Goal: Task Accomplishment & Management: Complete application form

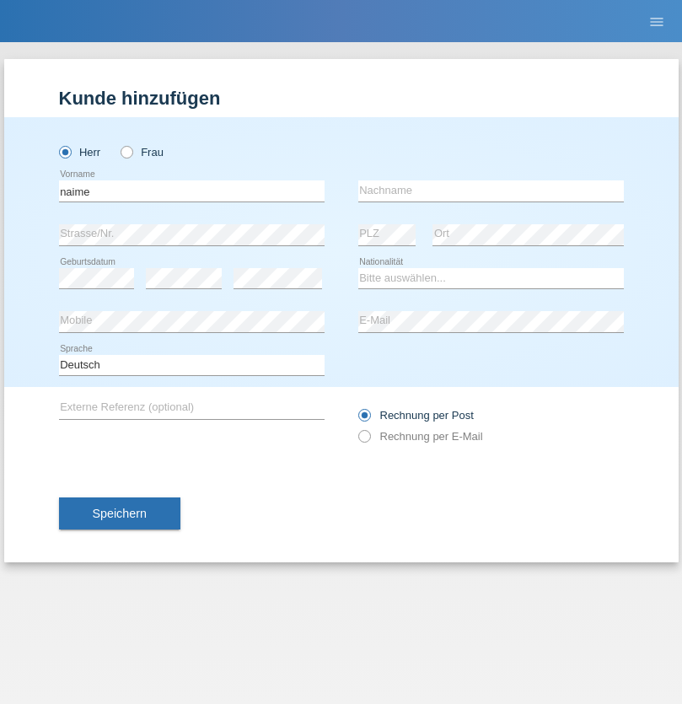
type input "naime"
click at [490, 190] on input "text" at bounding box center [490, 190] width 265 height 21
type input "llugiqi"
select select "CH"
radio input "true"
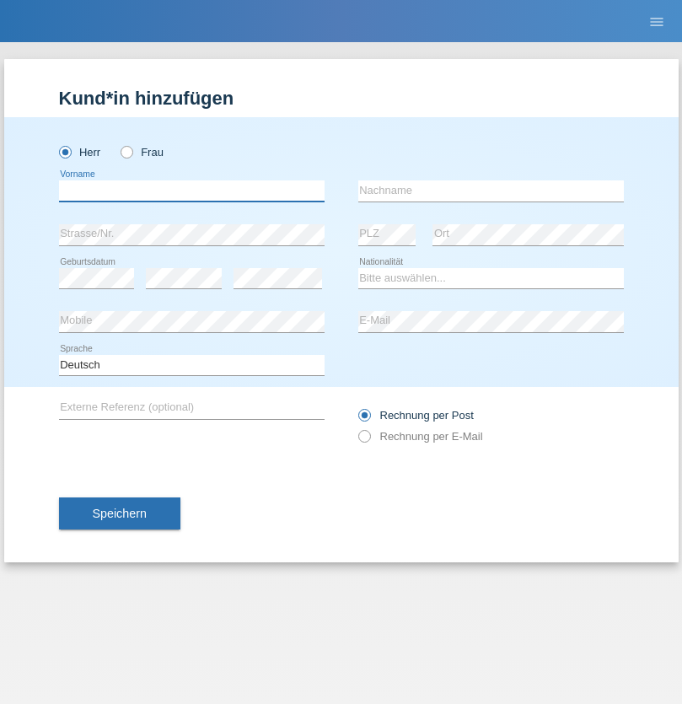
click at [191, 190] on input "text" at bounding box center [191, 190] width 265 height 21
type input "Shaban"
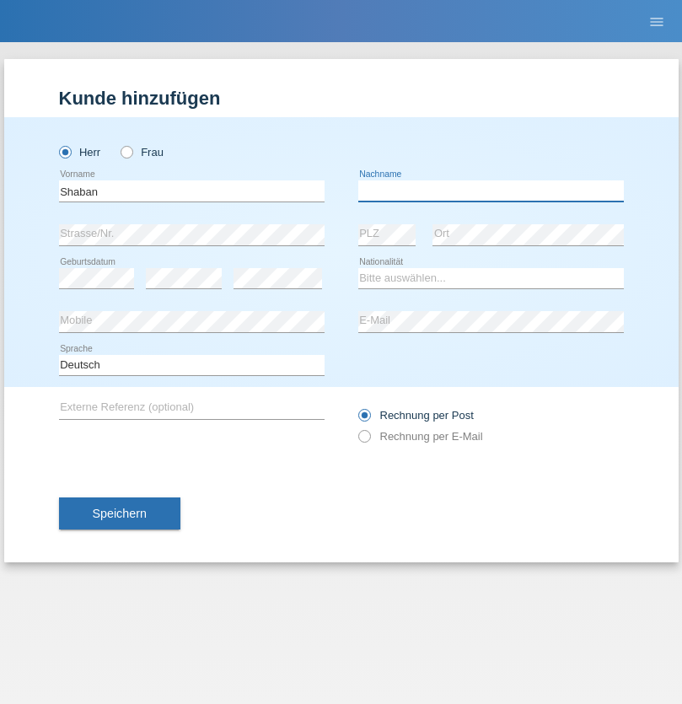
click at [490, 190] on input "text" at bounding box center [490, 190] width 265 height 21
type input "llugiqi"
select select "CH"
radio input "true"
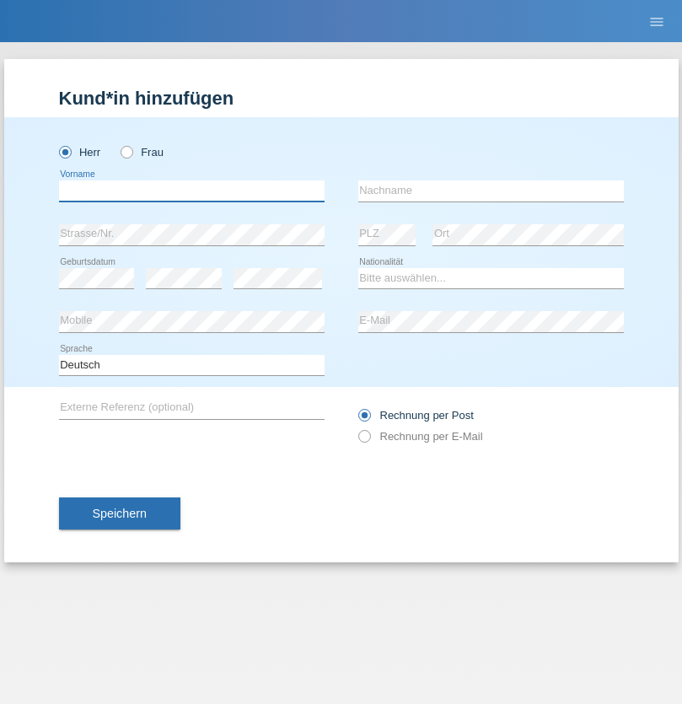
click at [191, 190] on input "text" at bounding box center [191, 190] width 265 height 21
type input "[PERSON_NAME]"
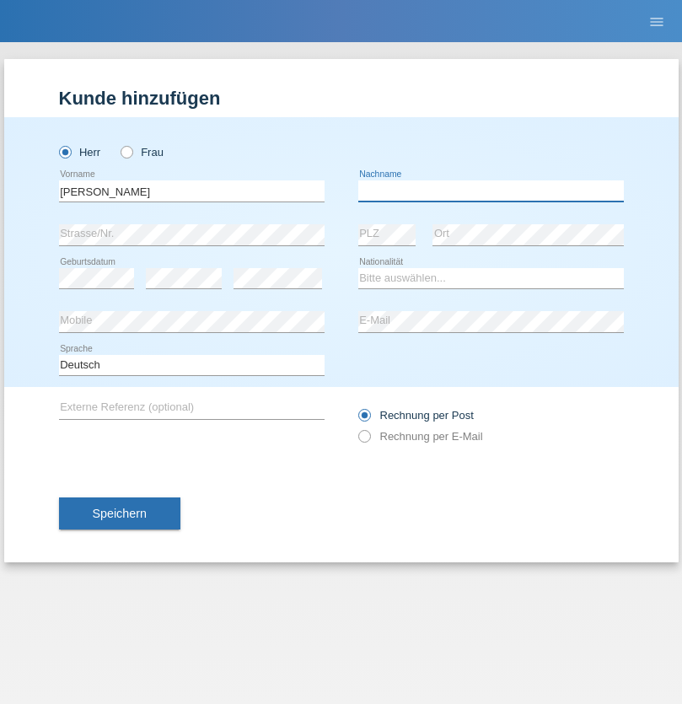
click at [490, 190] on input "text" at bounding box center [490, 190] width 265 height 21
type input "Meuwly"
select select "CH"
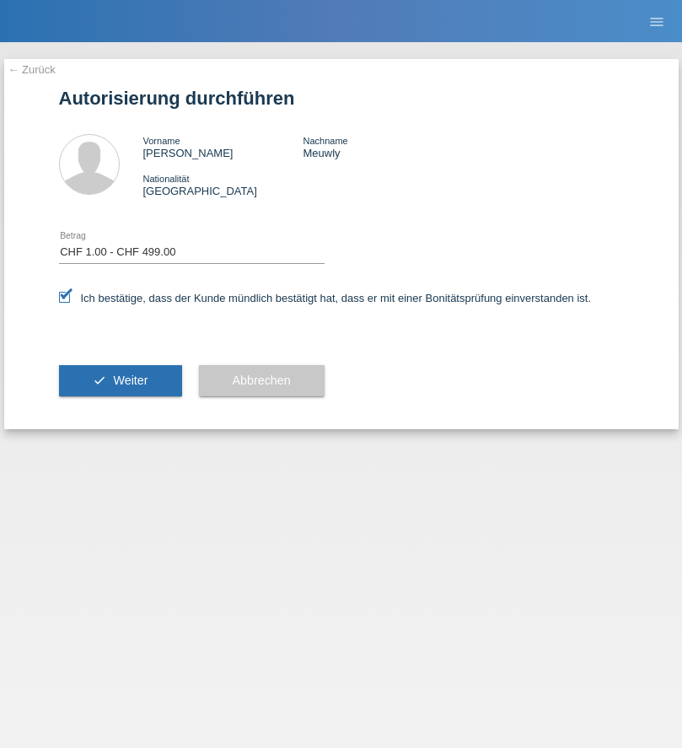
select select "1"
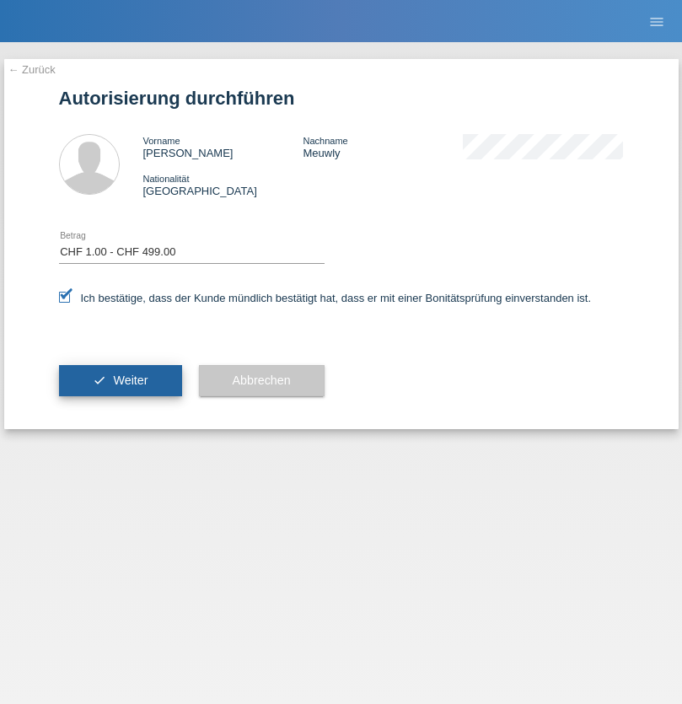
click at [120, 380] on span "Weiter" at bounding box center [130, 379] width 35 height 13
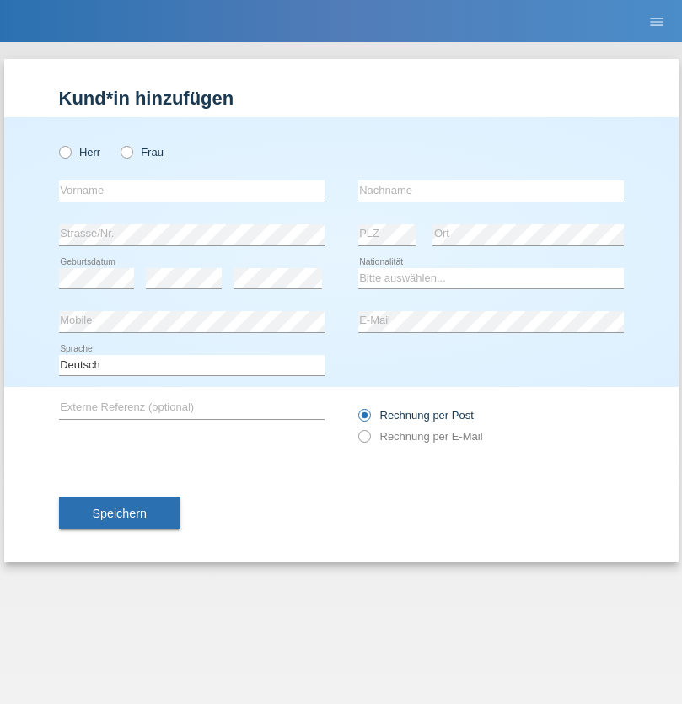
radio input "true"
click at [191, 190] on input "text" at bounding box center [191, 190] width 265 height 21
type input "Champing"
click at [490, 190] on input "text" at bounding box center [490, 190] width 265 height 21
type input "Malonga"
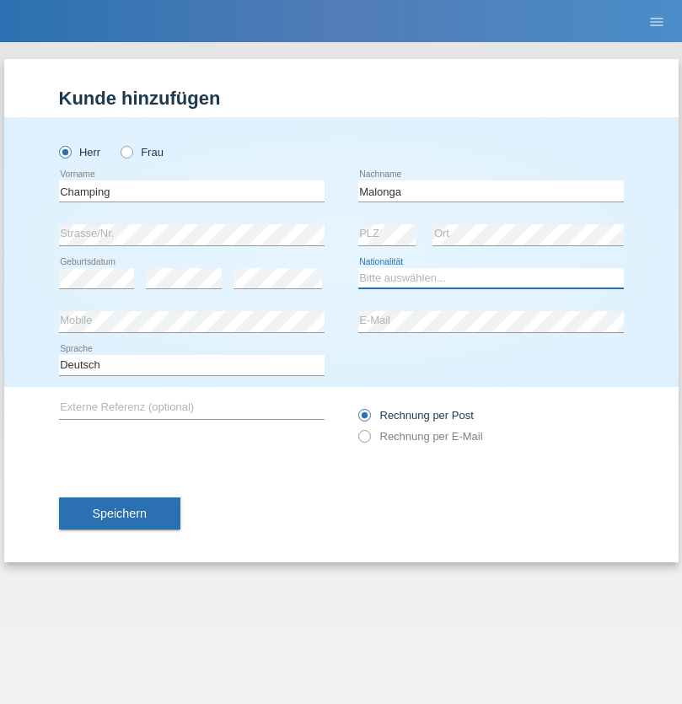
select select "CH"
radio input "true"
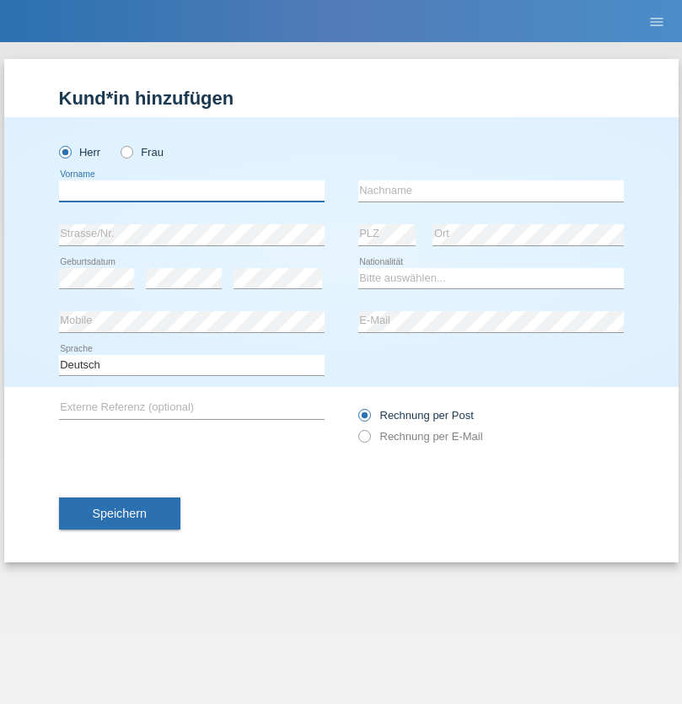
click at [191, 190] on input "text" at bounding box center [191, 190] width 265 height 21
type input "Djordjevic"
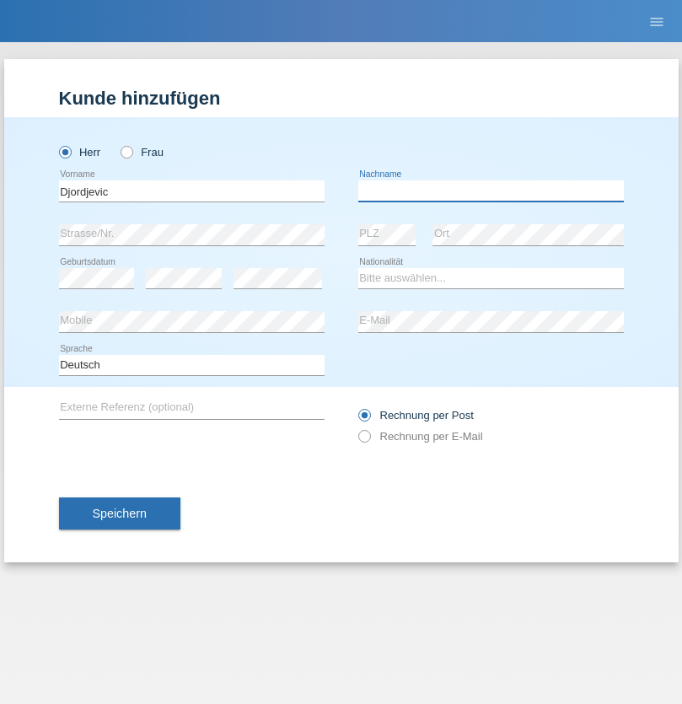
click at [490, 190] on input "text" at bounding box center [490, 190] width 265 height 21
type input "Radosav"
select select "RS"
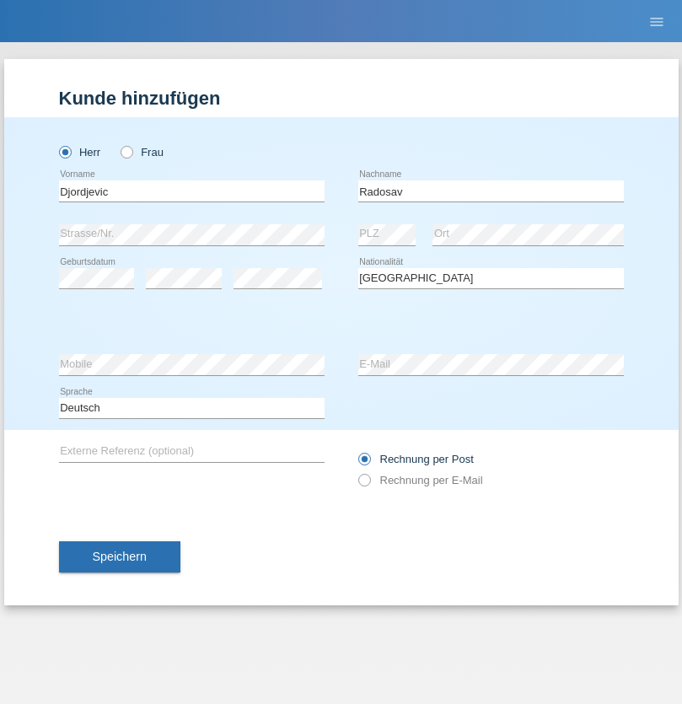
select select "C"
select select "10"
select select "03"
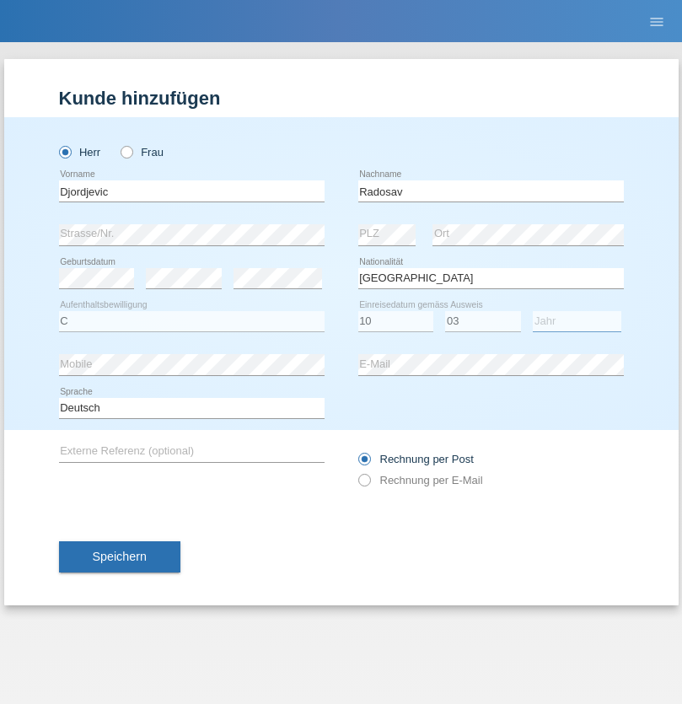
select select "1989"
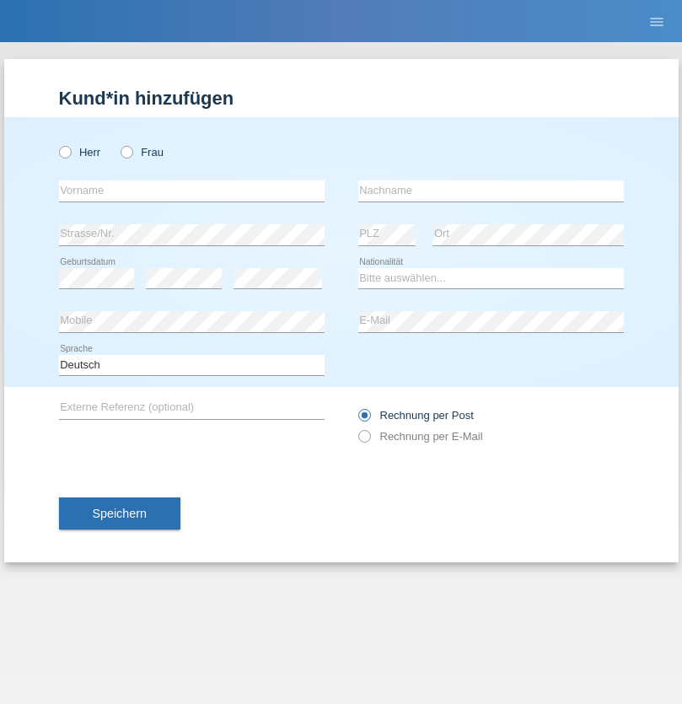
radio input "true"
click at [191, 190] on input "text" at bounding box center [191, 190] width 265 height 21
type input "Silvia"
click at [490, 190] on input "text" at bounding box center [490, 190] width 265 height 21
type input "Patera"
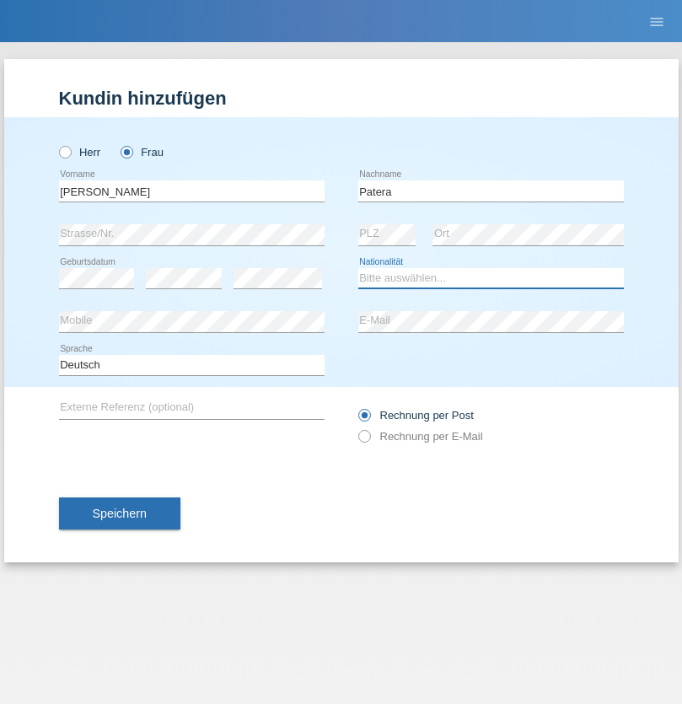
select select "CH"
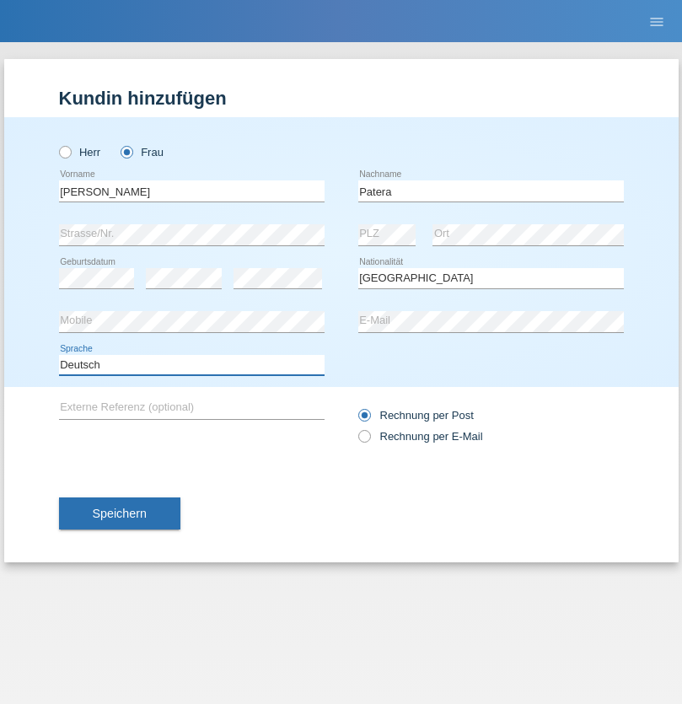
select select "en"
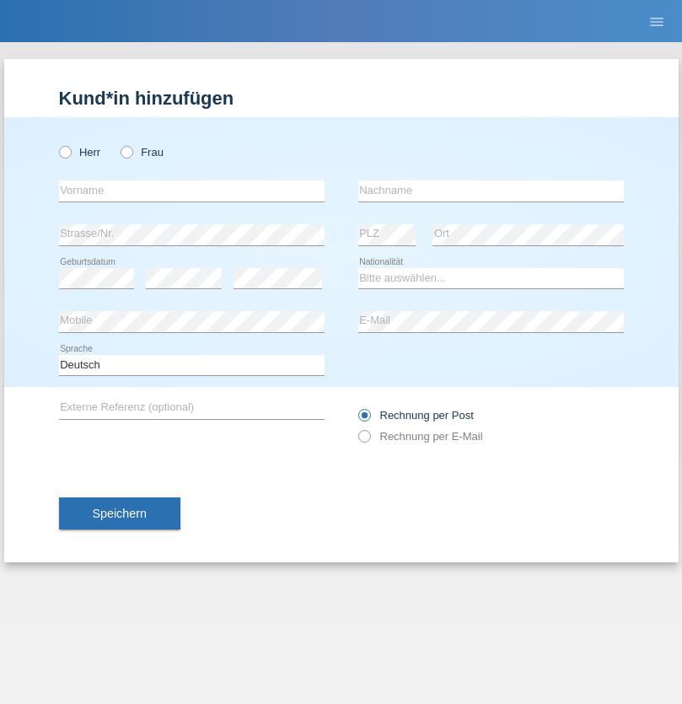
radio input "true"
click at [191, 190] on input "text" at bounding box center [191, 190] width 265 height 21
type input "Omar"
click at [490, 190] on input "text" at bounding box center [490, 190] width 265 height 21
type input "Sakhi"
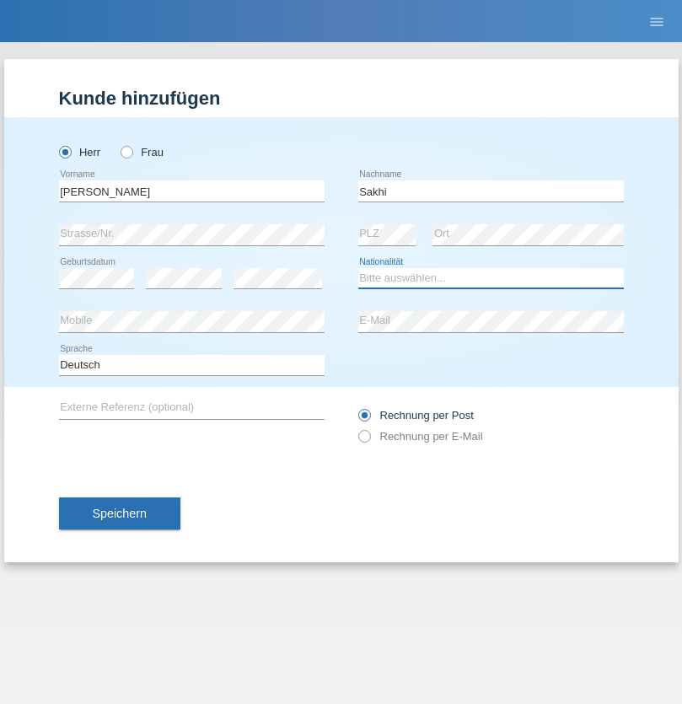
select select "IT"
select select "C"
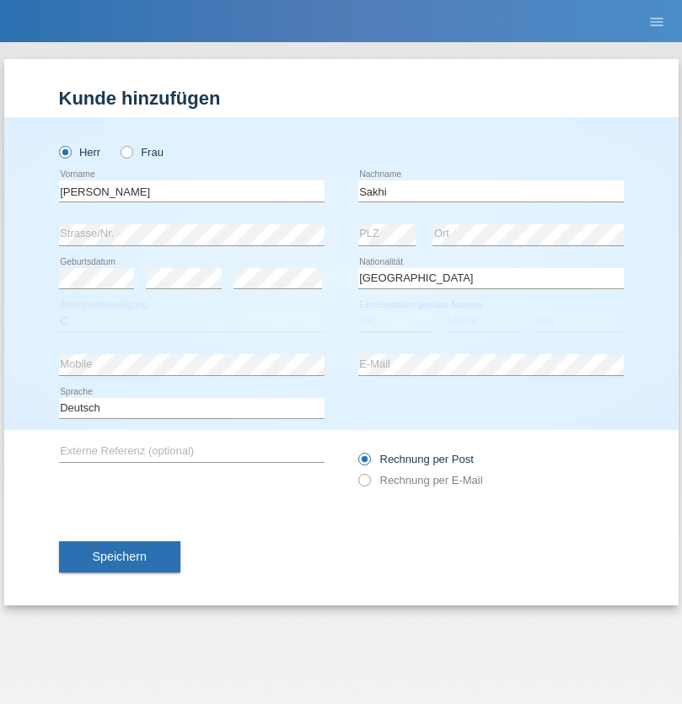
select select "24"
select select "10"
select select "2021"
